Goal: Transaction & Acquisition: Purchase product/service

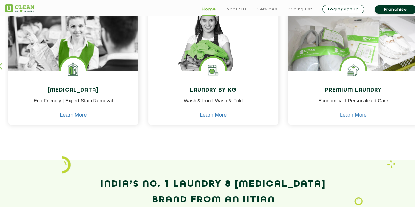
scroll to position [310, 0]
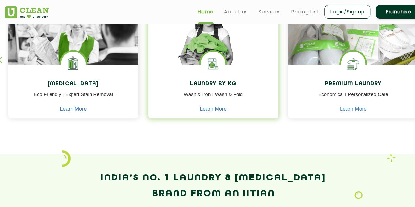
click at [208, 67] on img at bounding box center [213, 64] width 25 height 25
click at [188, 45] on img at bounding box center [213, 40] width 130 height 87
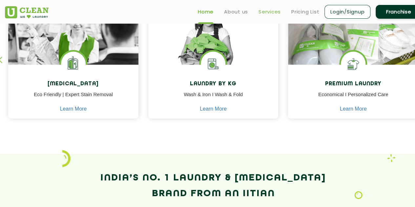
click at [269, 11] on link "Services" at bounding box center [270, 12] width 22 height 8
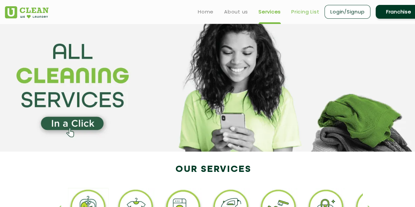
click at [301, 14] on link "Pricing List" at bounding box center [306, 12] width 28 height 8
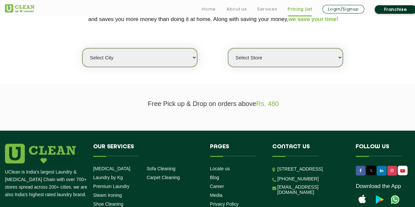
scroll to position [164, 0]
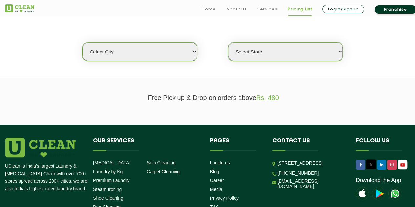
click at [146, 46] on select "Select city" at bounding box center [139, 51] width 115 height 19
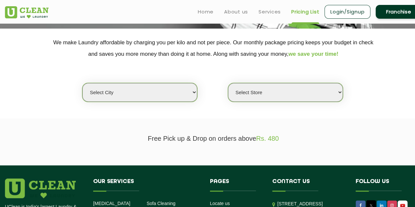
scroll to position [112, 0]
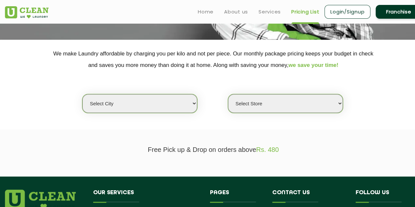
click at [151, 109] on select "Select city" at bounding box center [139, 103] width 115 height 19
click at [278, 102] on select "Select Store" at bounding box center [285, 103] width 115 height 19
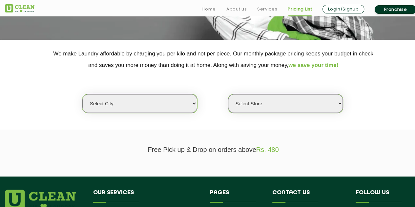
scroll to position [238, 0]
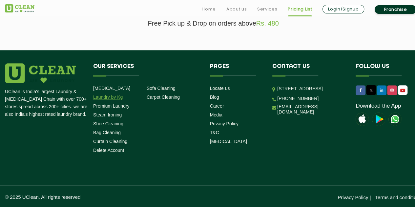
click at [120, 96] on link "Laundry by Kg" at bounding box center [108, 97] width 30 height 5
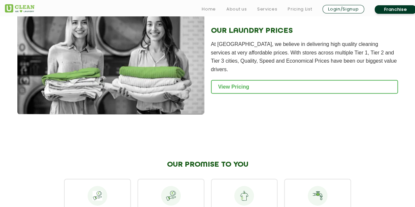
scroll to position [928, 0]
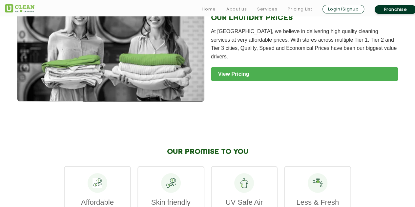
click at [270, 75] on link "View Pricing" at bounding box center [304, 74] width 187 height 14
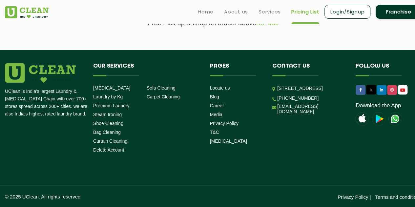
scroll to position [238, 0]
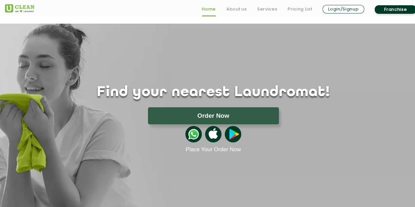
scroll to position [310, 0]
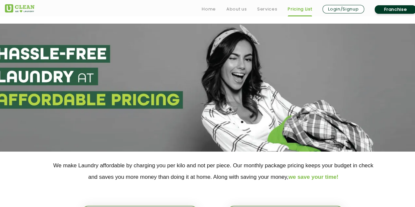
scroll to position [122, 0]
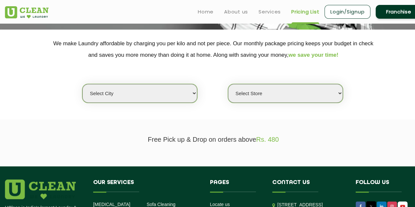
click at [173, 99] on select "Select city" at bounding box center [139, 93] width 115 height 19
drag, startPoint x: 79, startPoint y: 2, endPoint x: 181, endPoint y: 101, distance: 143.1
click at [181, 101] on select "Select city" at bounding box center [139, 93] width 115 height 19
click at [148, 94] on select "Select city" at bounding box center [139, 93] width 115 height 19
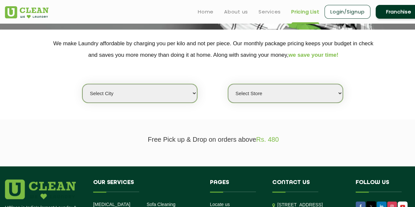
click at [148, 94] on select "Select city" at bounding box center [139, 93] width 115 height 19
click at [82, 84] on select "Select city" at bounding box center [139, 93] width 115 height 19
click at [136, 88] on select "Select city" at bounding box center [139, 93] width 115 height 19
click at [236, 96] on select "Select Store" at bounding box center [285, 93] width 115 height 19
click at [228, 84] on select "Select Store" at bounding box center [285, 93] width 115 height 19
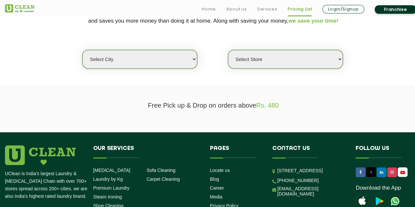
scroll to position [204, 0]
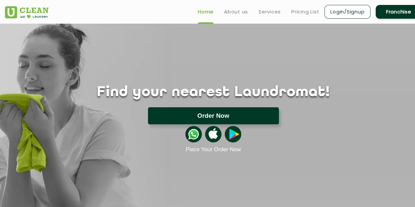
click at [227, 113] on button "Order Now" at bounding box center [213, 115] width 131 height 17
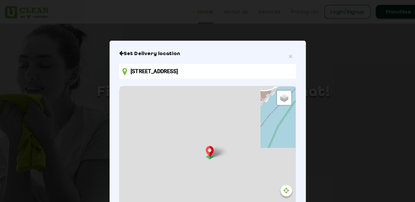
click at [200, 73] on input "D28/166-A, Bangali Tola, Varanasi, Uttar Pradesh 221001, India" at bounding box center [207, 71] width 177 height 15
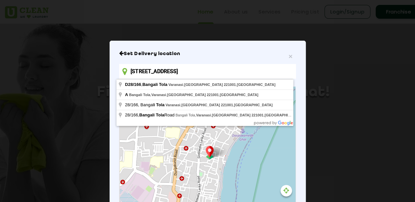
drag, startPoint x: 280, startPoint y: 72, endPoint x: 89, endPoint y: 88, distance: 192.5
click at [89, 88] on div "× Set Delivery location D28/166-A, Bangali Tola, Varanasi, Uttar Pradesh 221001…" at bounding box center [207, 101] width 415 height 202
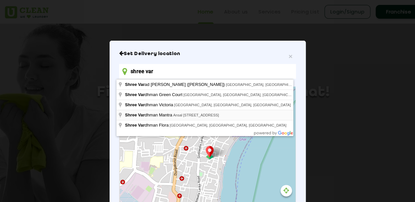
type input "Shree Vardhman Mantra, Ansal Esencia Society Road, E-Block, Ramgarh, Sector 67,…"
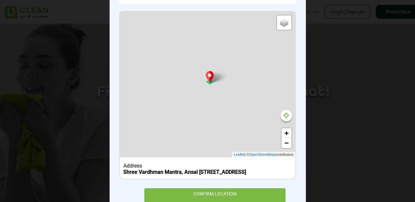
scroll to position [81, 0]
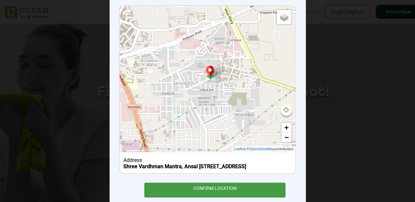
click at [218, 191] on div "CONFIRM LOCATION" at bounding box center [215, 190] width 142 height 15
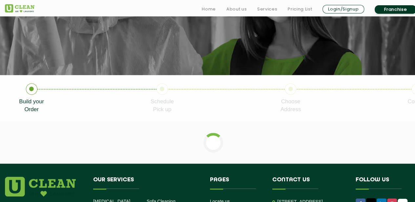
scroll to position [136, 0]
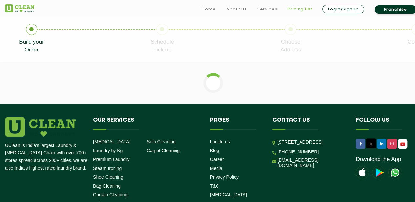
click at [304, 10] on link "Pricing List" at bounding box center [300, 9] width 24 height 8
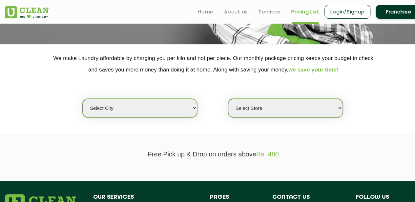
scroll to position [108, 0]
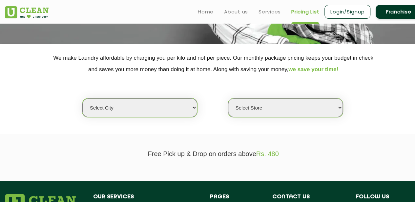
click at [154, 107] on select "Select city" at bounding box center [139, 108] width 115 height 19
click at [82, 99] on select "Select city" at bounding box center [139, 108] width 115 height 19
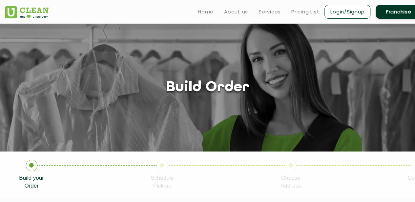
scroll to position [83, 0]
